Goal: Task Accomplishment & Management: Manage account settings

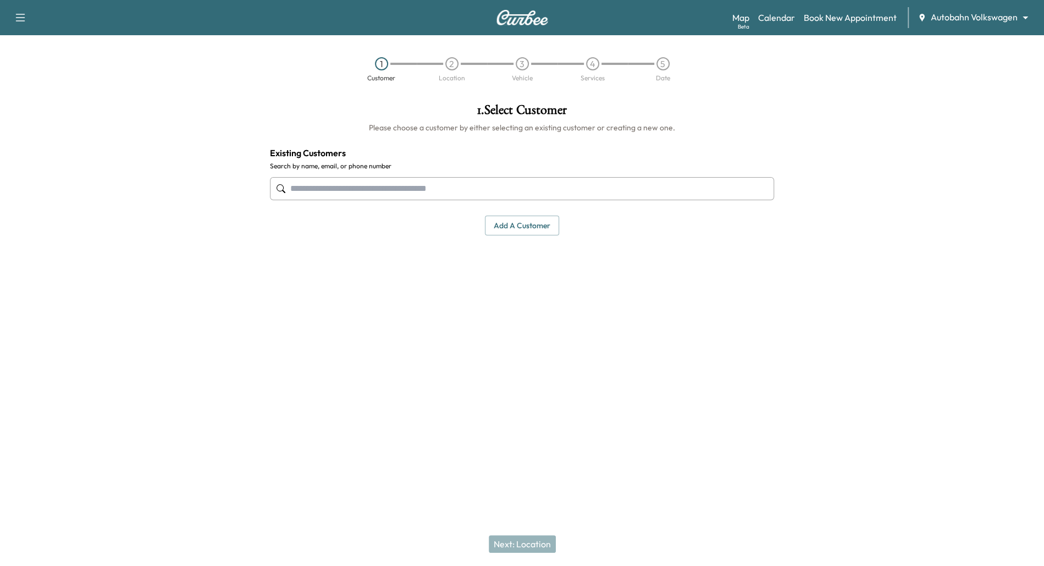
click at [977, 29] on div "Support Log Out Map Beta Calendar Book New Appointment Autobahn Volkswagen ****…" at bounding box center [522, 17] width 1044 height 35
click at [1014, 16] on body "Support Log Out Map Beta Calendar Book New Appointment Autobahn Volkswagen ****…" at bounding box center [522, 283] width 1044 height 566
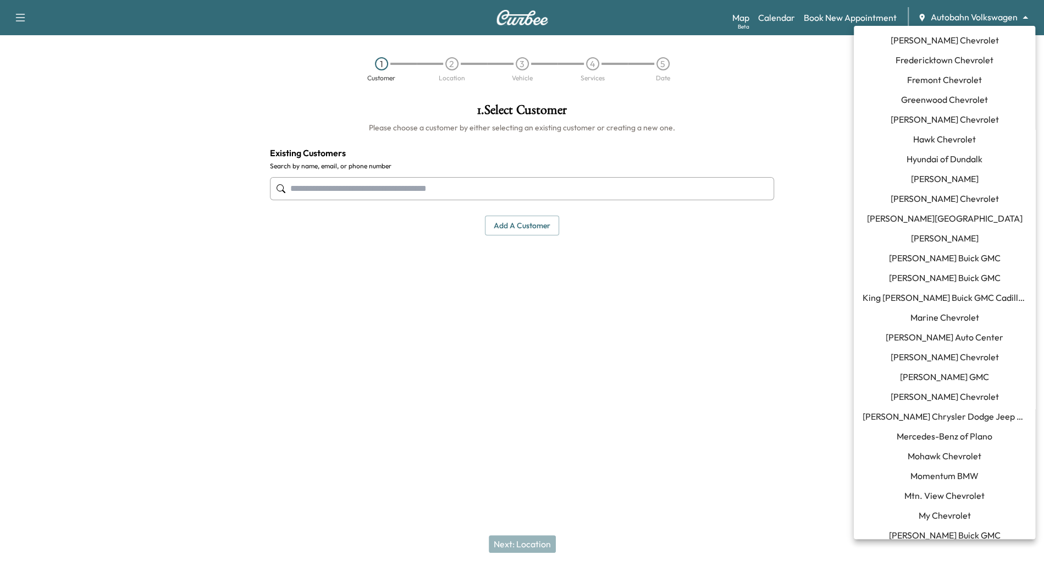
scroll to position [456, 0]
click at [963, 431] on span "Mercedes-Benz of Plano" at bounding box center [945, 434] width 96 height 13
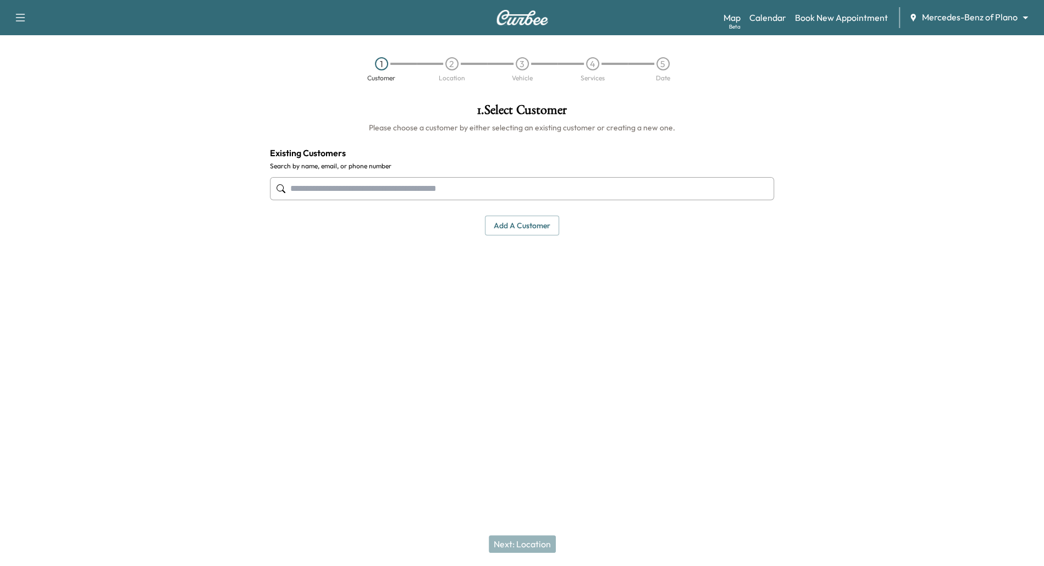
click at [487, 111] on h1 "1 . Select Customer" at bounding box center [522, 112] width 505 height 19
click at [772, 19] on link "Calendar" at bounding box center [767, 17] width 37 height 13
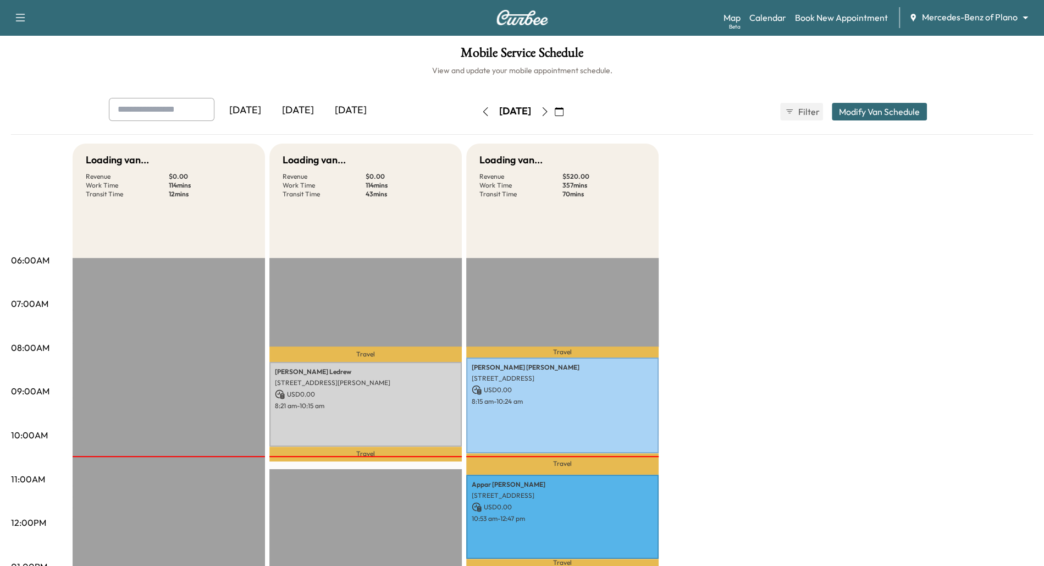
click at [564, 111] on icon "button" at bounding box center [559, 111] width 9 height 9
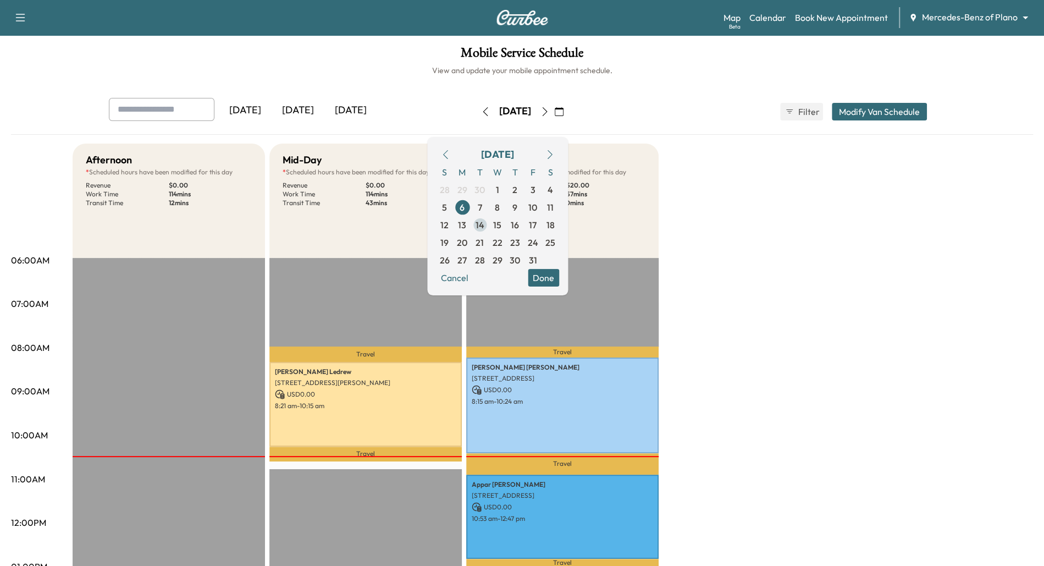
click at [489, 225] on span "14" at bounding box center [480, 225] width 18 height 18
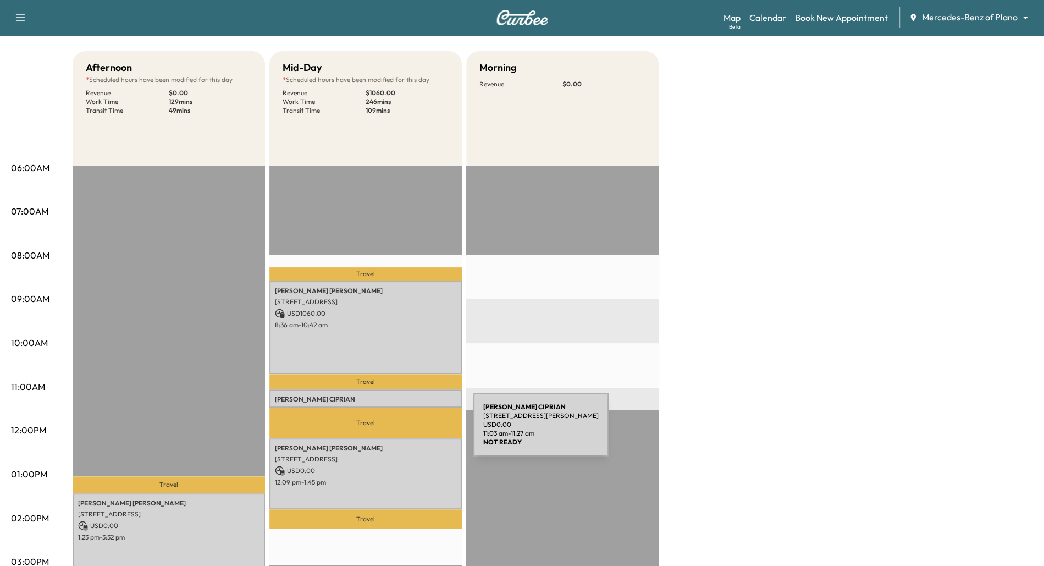
scroll to position [93, 0]
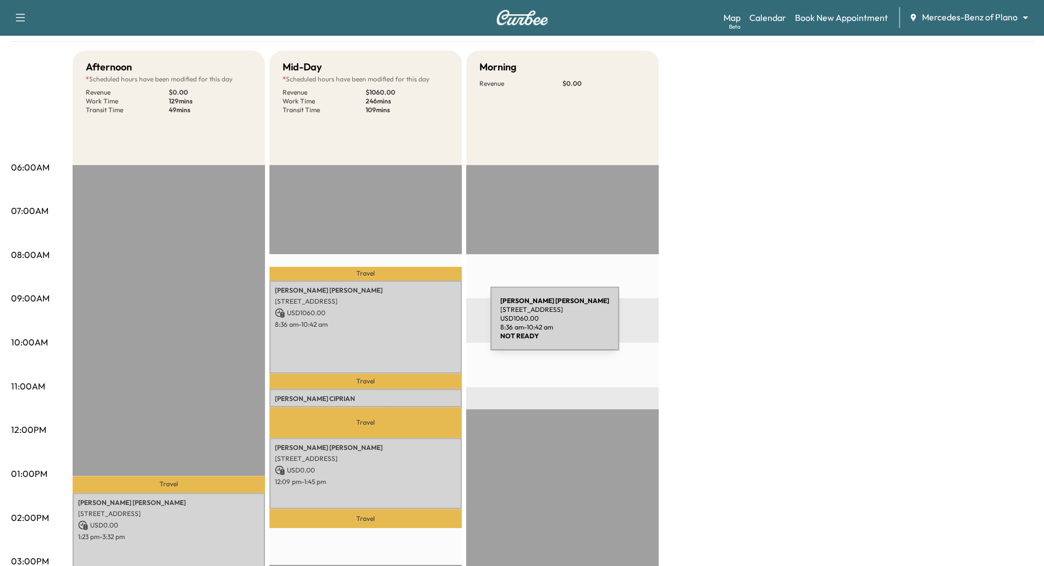
click at [408, 325] on p "8:36 am - 10:42 am" at bounding box center [365, 324] width 181 height 9
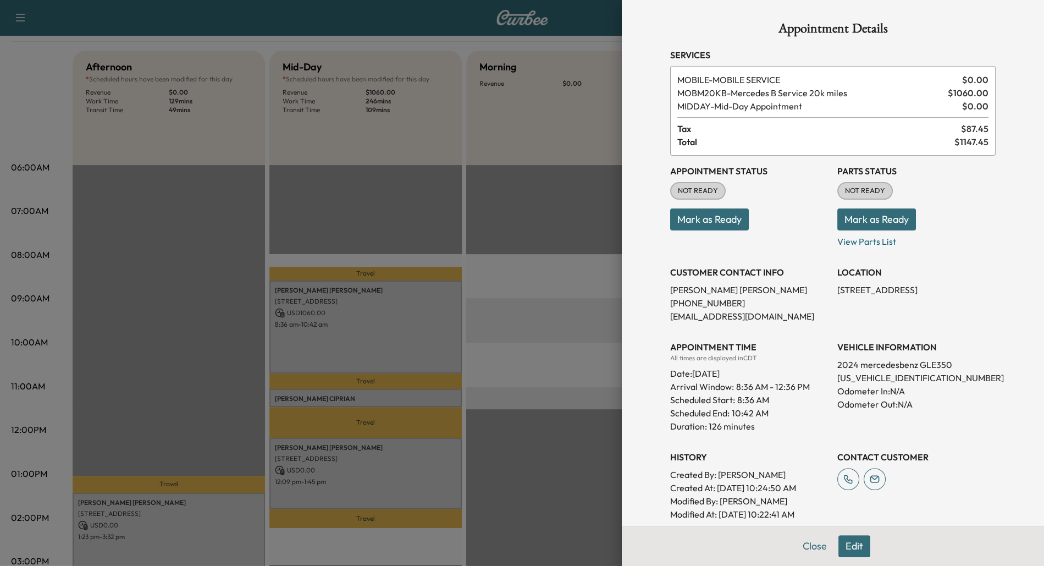
click at [858, 550] on button "Edit" at bounding box center [855, 546] width 32 height 22
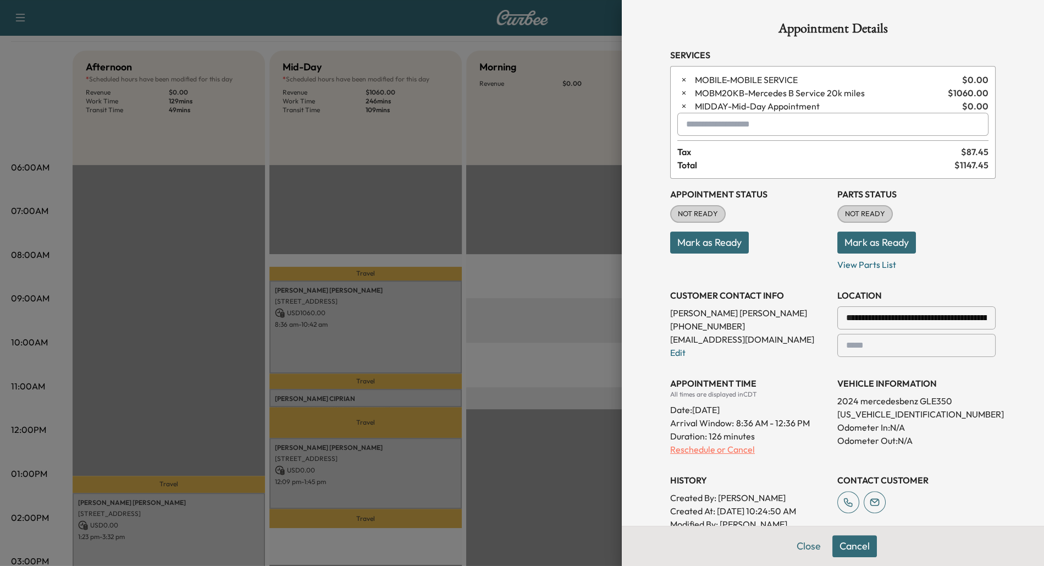
click at [712, 450] on p "Reschedule or Cancel" at bounding box center [749, 449] width 158 height 13
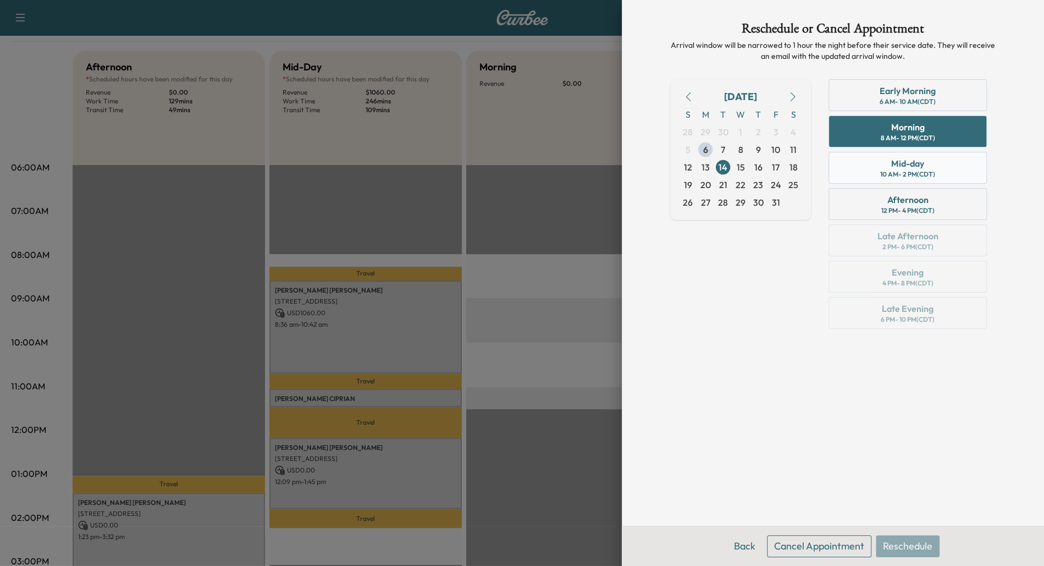
click at [908, 166] on div "Mid-day" at bounding box center [907, 163] width 33 height 13
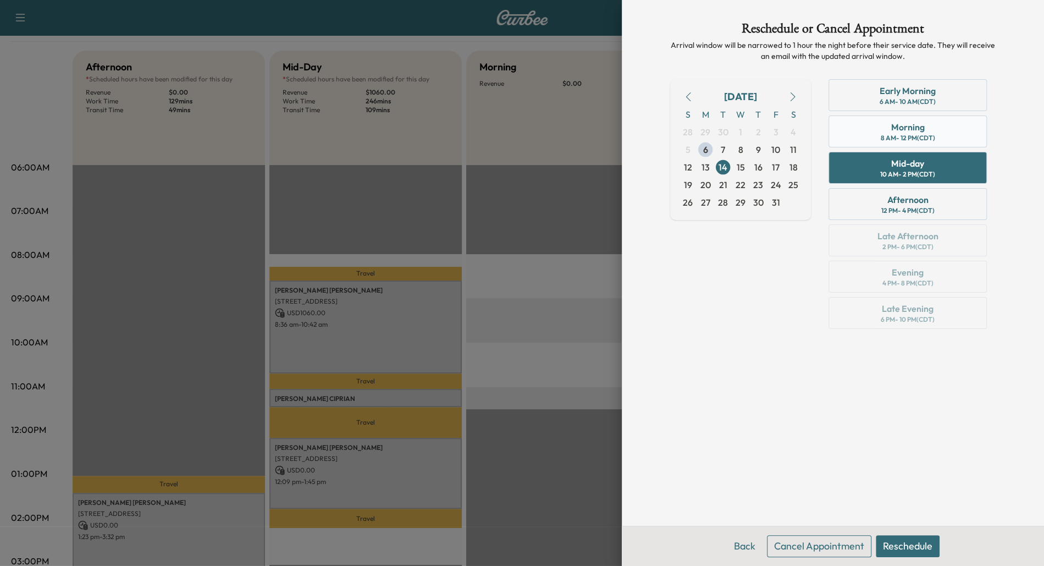
click at [908, 126] on div "Morning" at bounding box center [908, 126] width 34 height 13
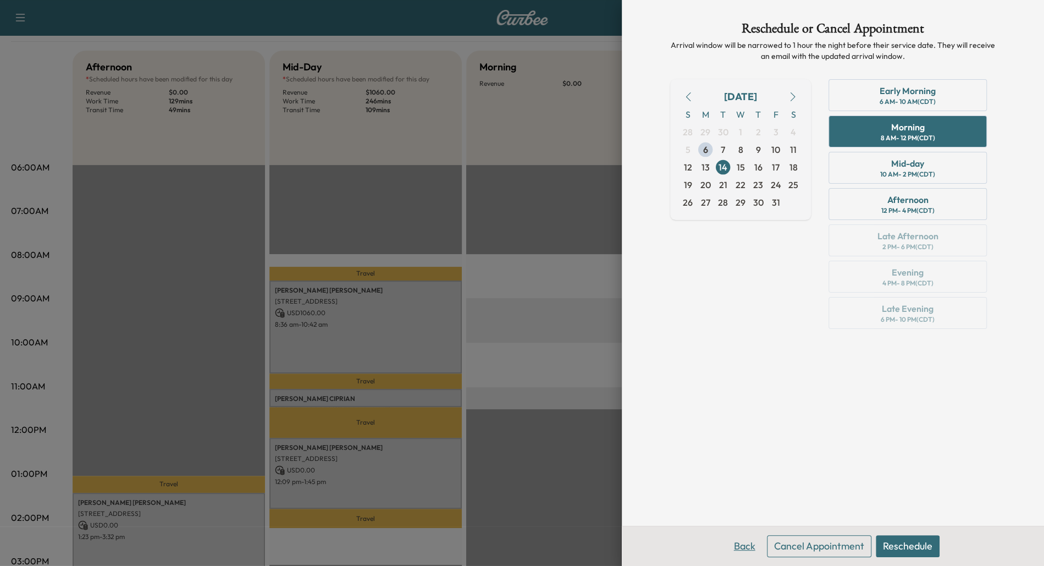
click at [742, 541] on button "Back" at bounding box center [745, 546] width 36 height 22
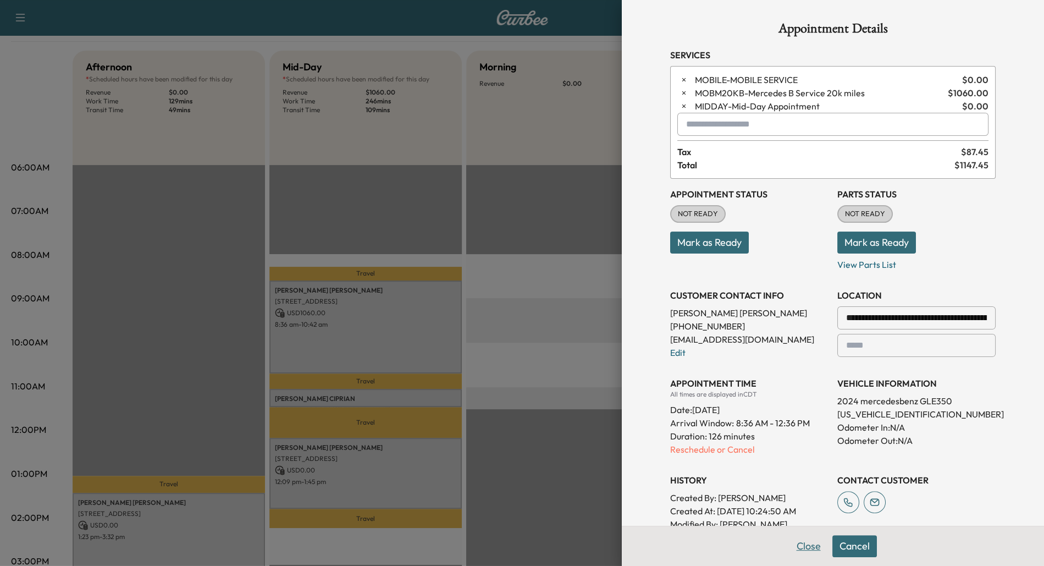
click at [809, 547] on button "Close" at bounding box center [809, 546] width 38 height 22
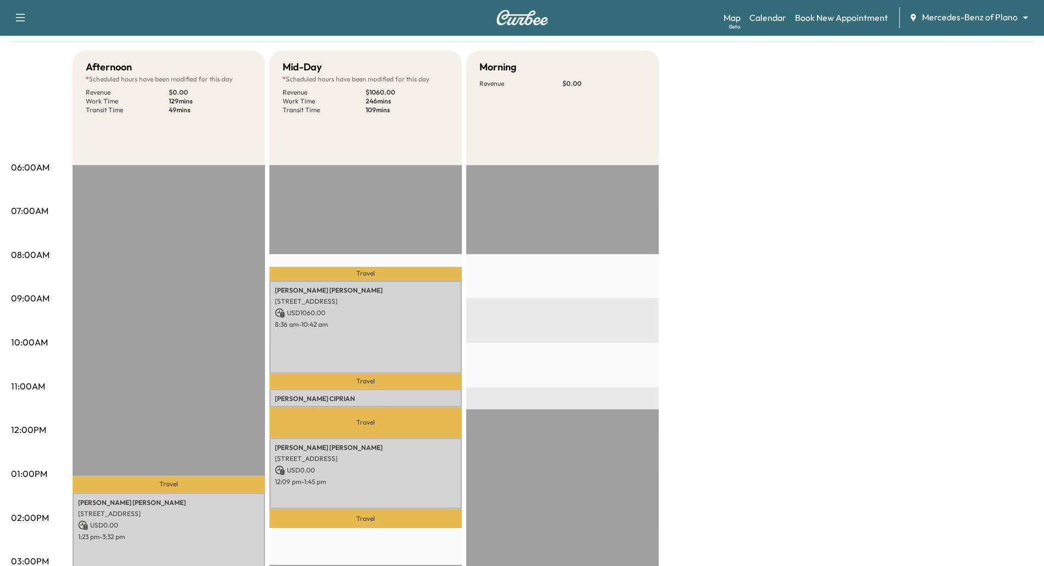
click at [908, 145] on div "Afternoon * Scheduled hours have been modified for this day Revenue $ 0.00 Work…" at bounding box center [553, 463] width 961 height 825
